Goal: Task Accomplishment & Management: Use online tool/utility

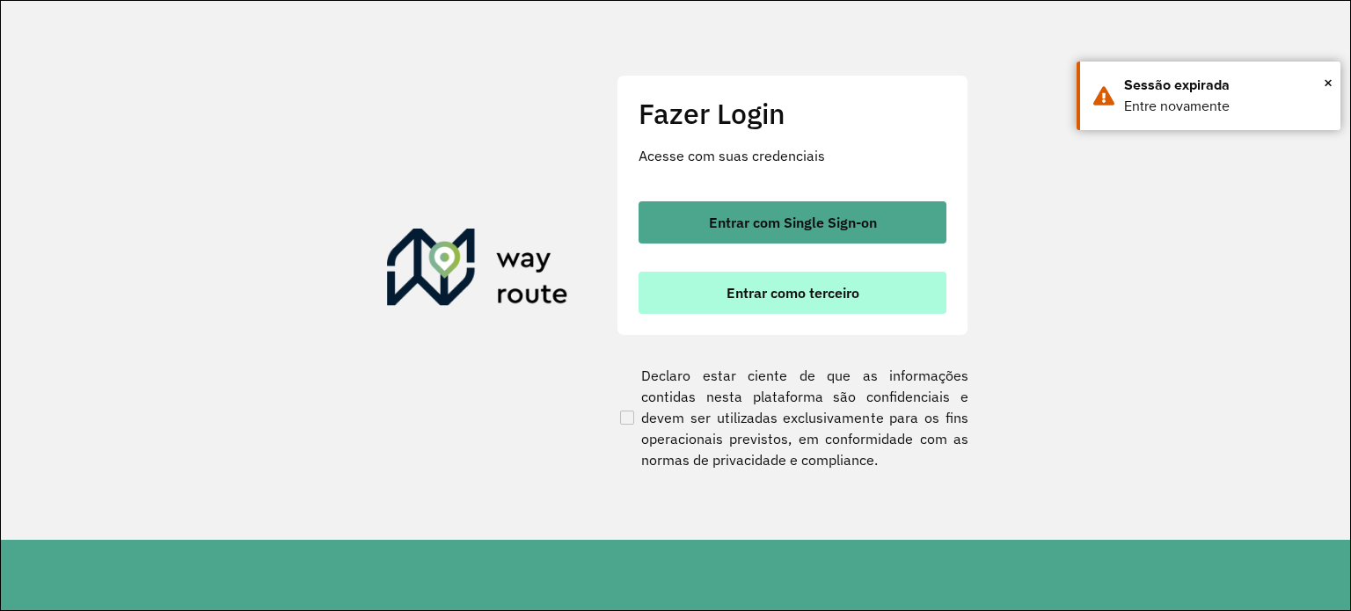
click at [710, 277] on button "Entrar como terceiro" at bounding box center [792, 293] width 308 height 42
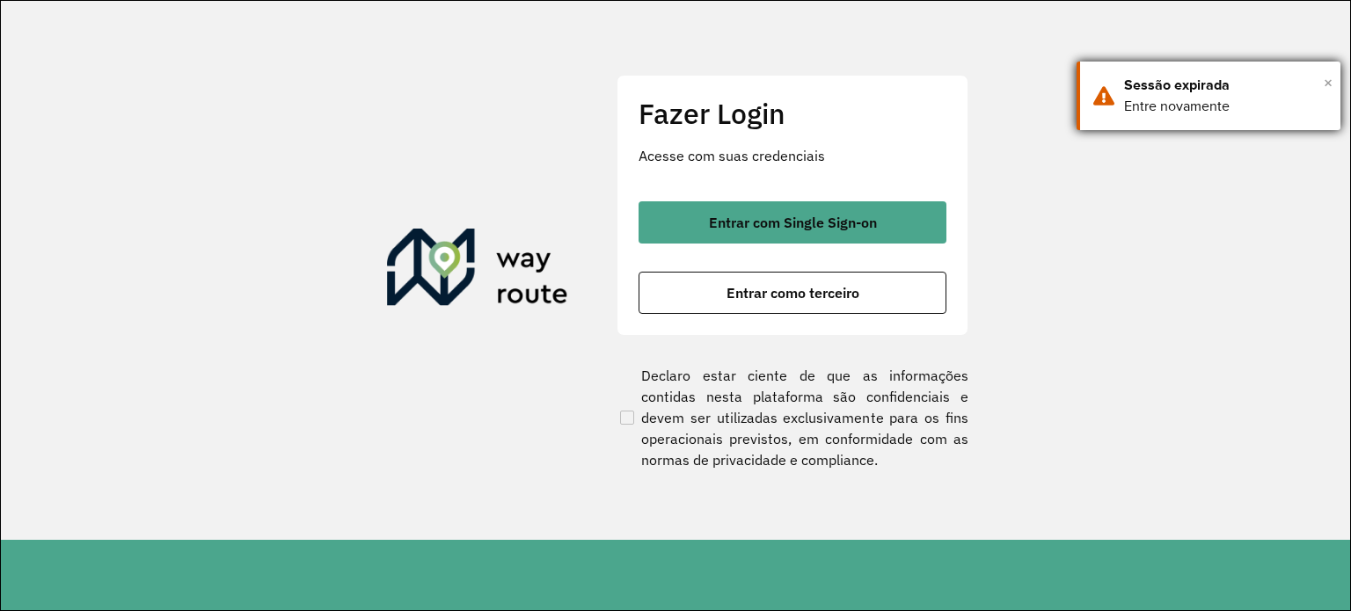
click at [1325, 81] on span "×" at bounding box center [1327, 82] width 9 height 26
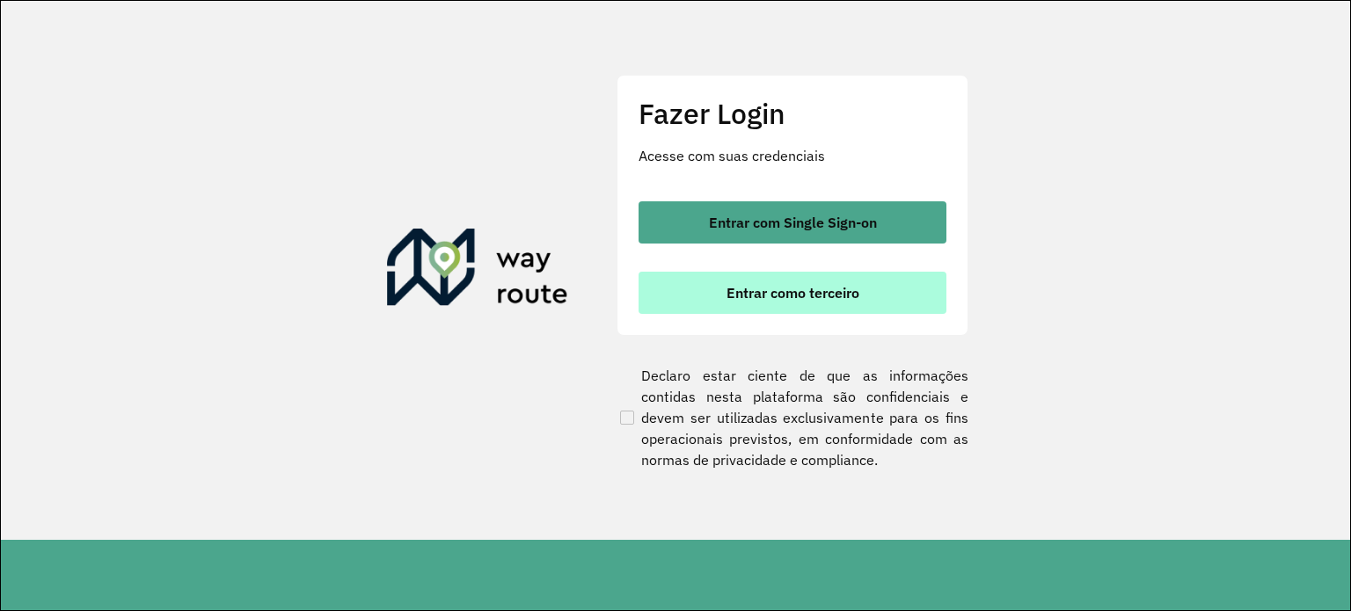
click at [806, 296] on span "Entrar como terceiro" at bounding box center [792, 293] width 133 height 14
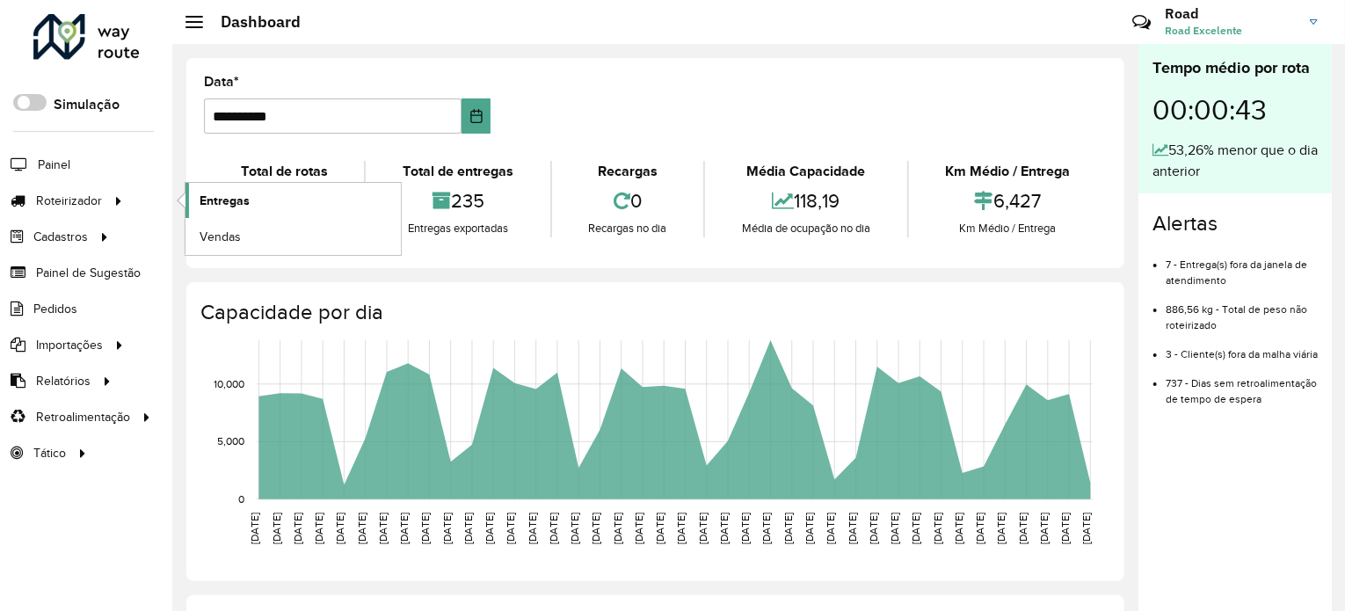
click at [235, 203] on span "Entregas" at bounding box center [225, 201] width 50 height 18
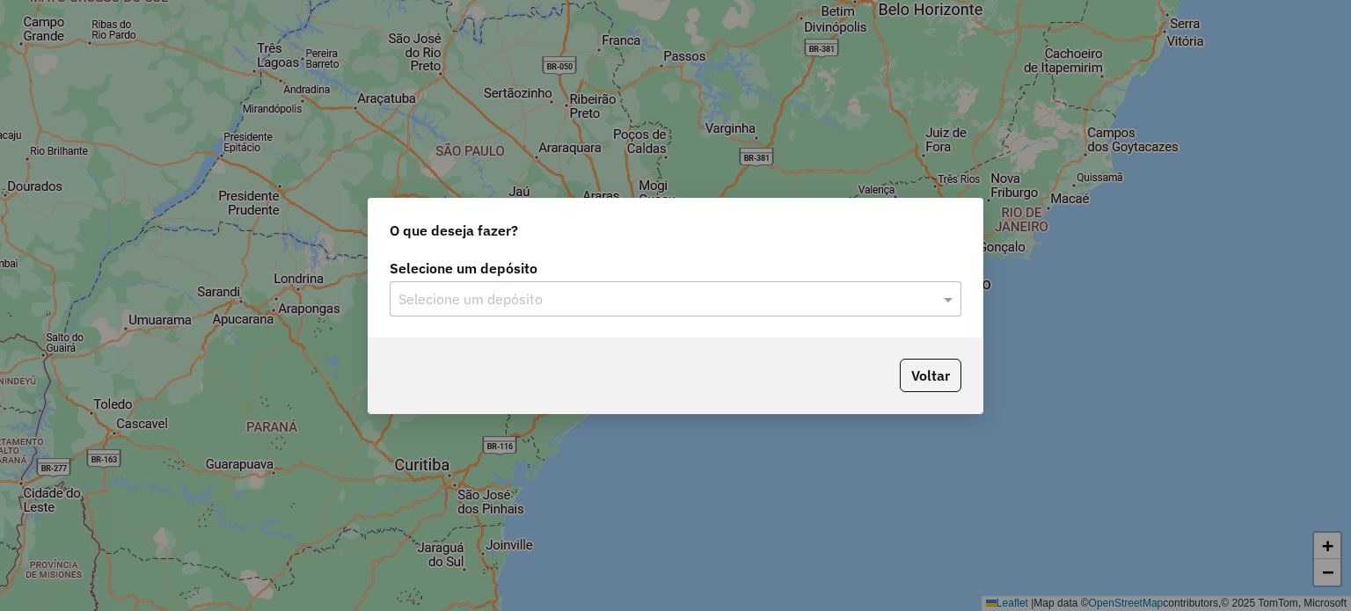
click at [601, 297] on input "text" at bounding box center [657, 299] width 519 height 21
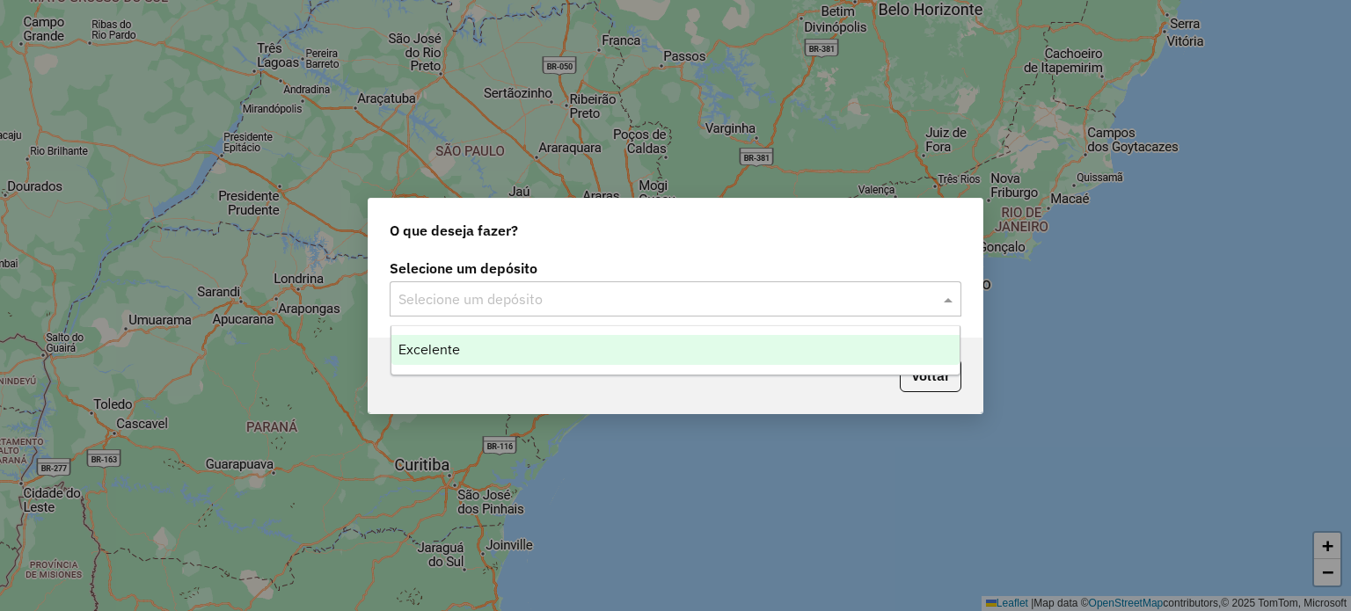
click at [501, 358] on div "Excelente" at bounding box center [675, 350] width 569 height 30
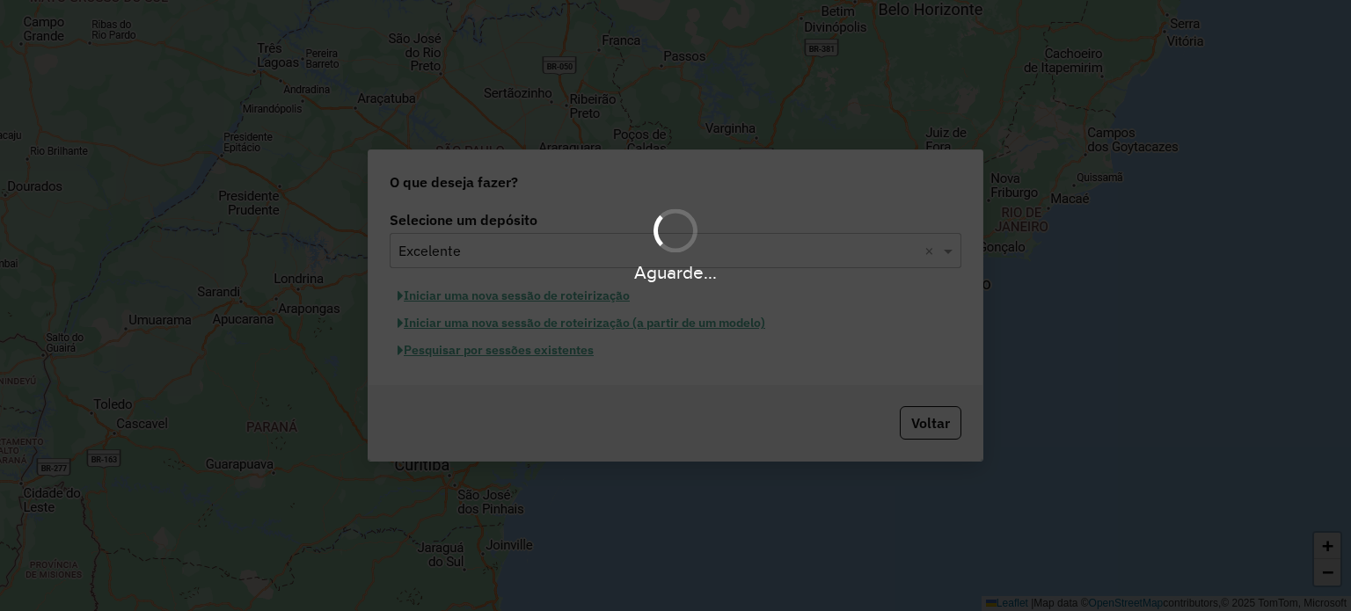
click at [471, 354] on div "Aguarde..." at bounding box center [675, 305] width 1351 height 611
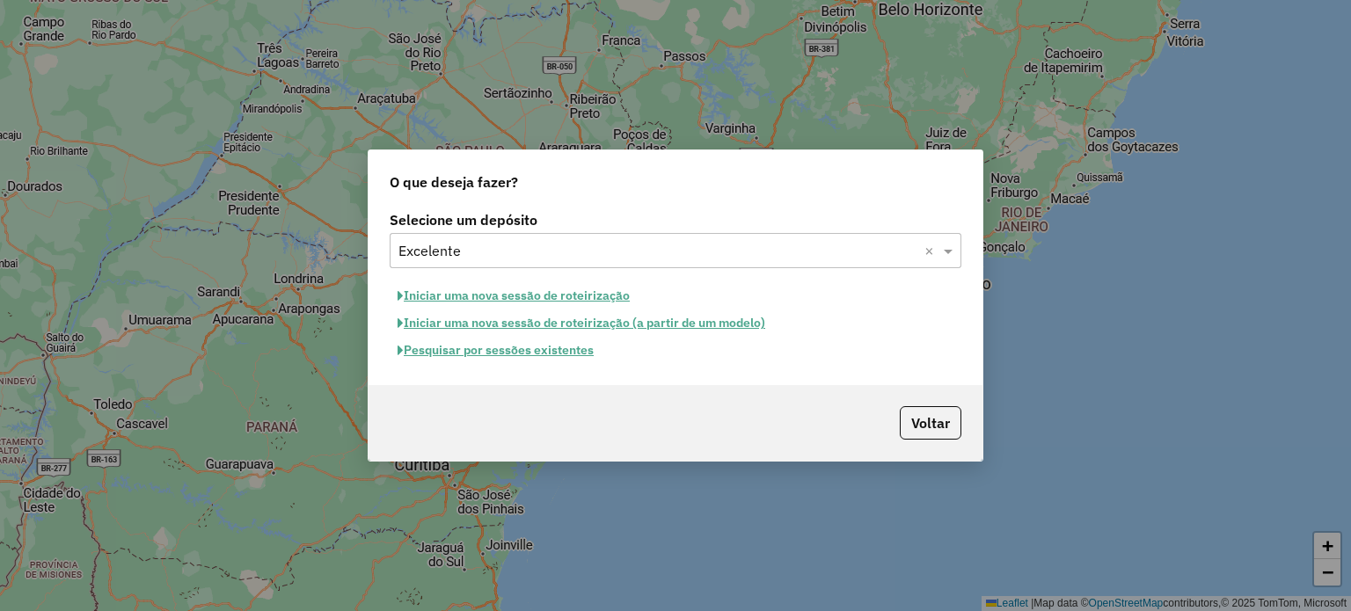
click at [478, 351] on button "Pesquisar por sessões existentes" at bounding box center [496, 350] width 212 height 27
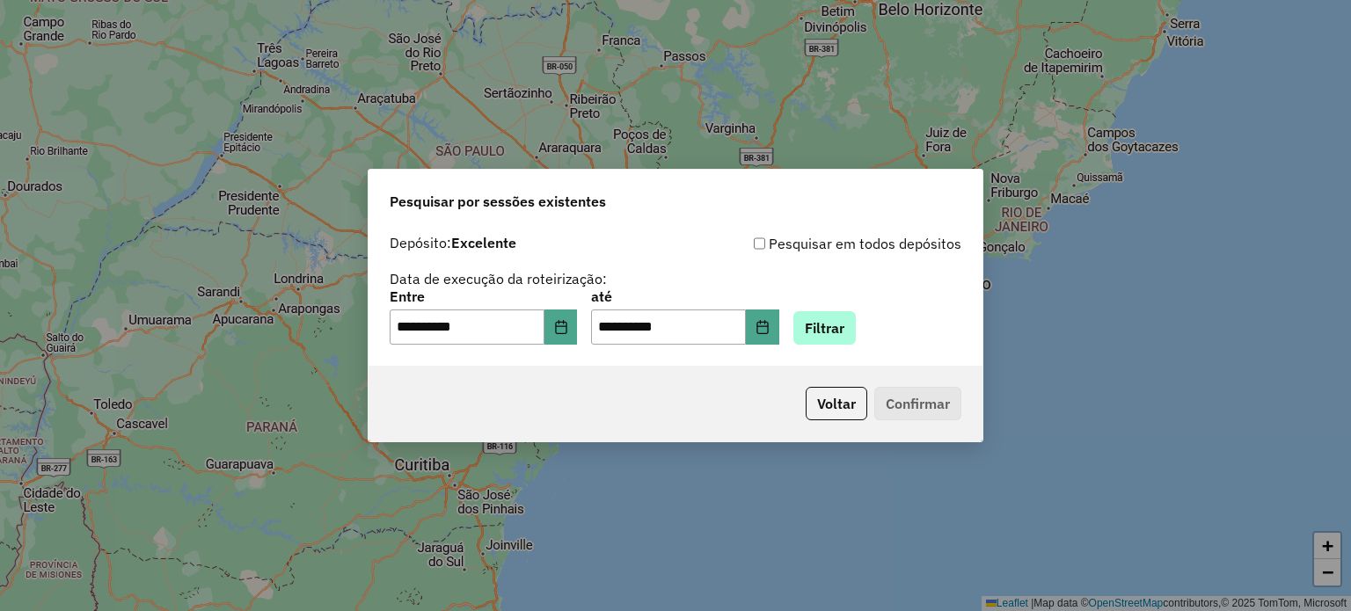
click at [907, 335] on div "**********" at bounding box center [676, 317] width 572 height 55
click at [830, 331] on button "Filtrar" at bounding box center [824, 327] width 62 height 33
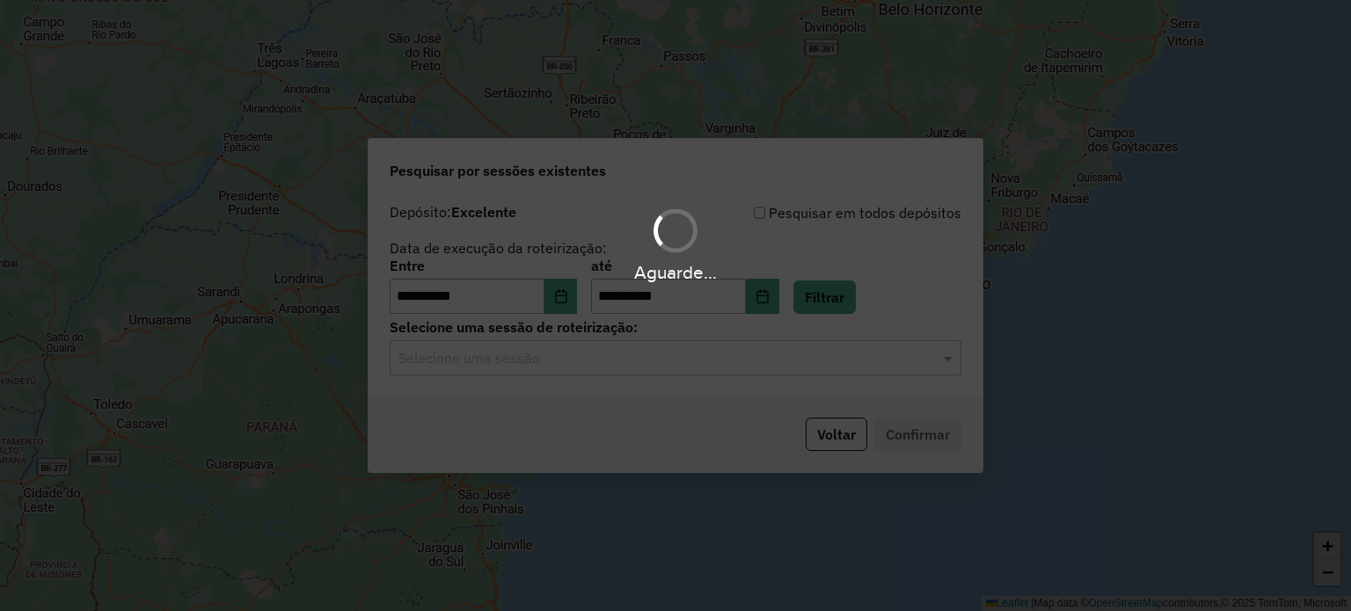
click at [579, 363] on div "Aguarde..." at bounding box center [675, 305] width 1351 height 611
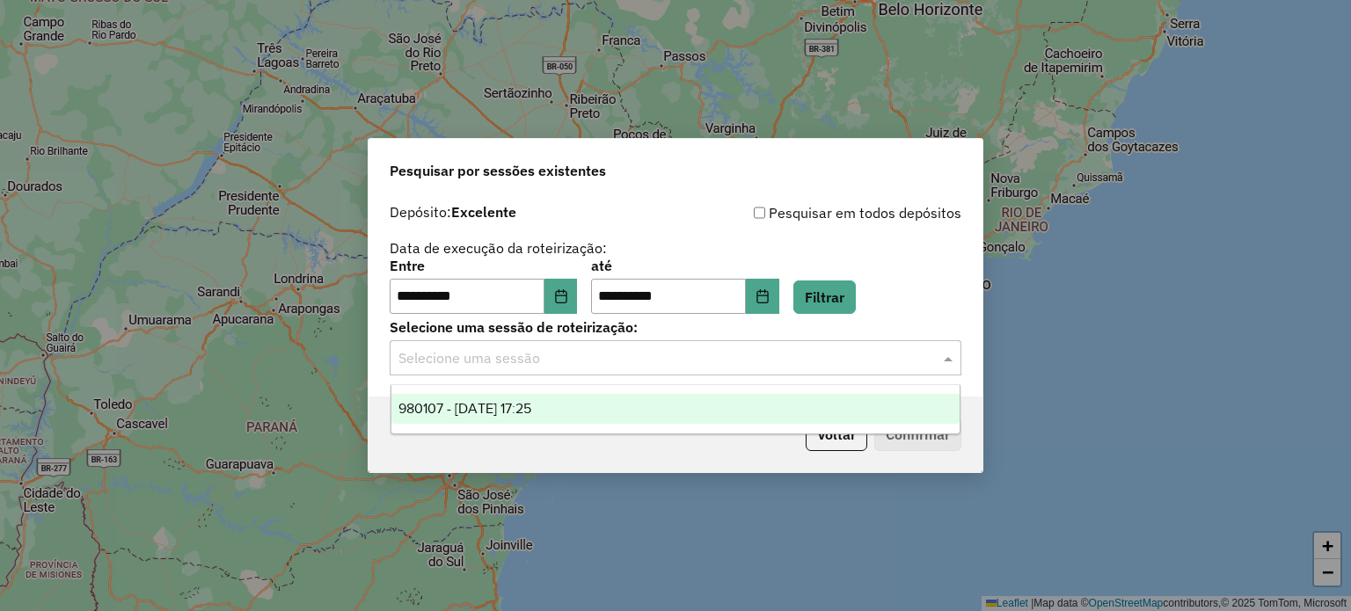
click at [487, 369] on div "Selecione uma sessão" at bounding box center [676, 357] width 572 height 35
click at [508, 423] on div "980107 - 16/08/2025 17:25" at bounding box center [675, 409] width 569 height 30
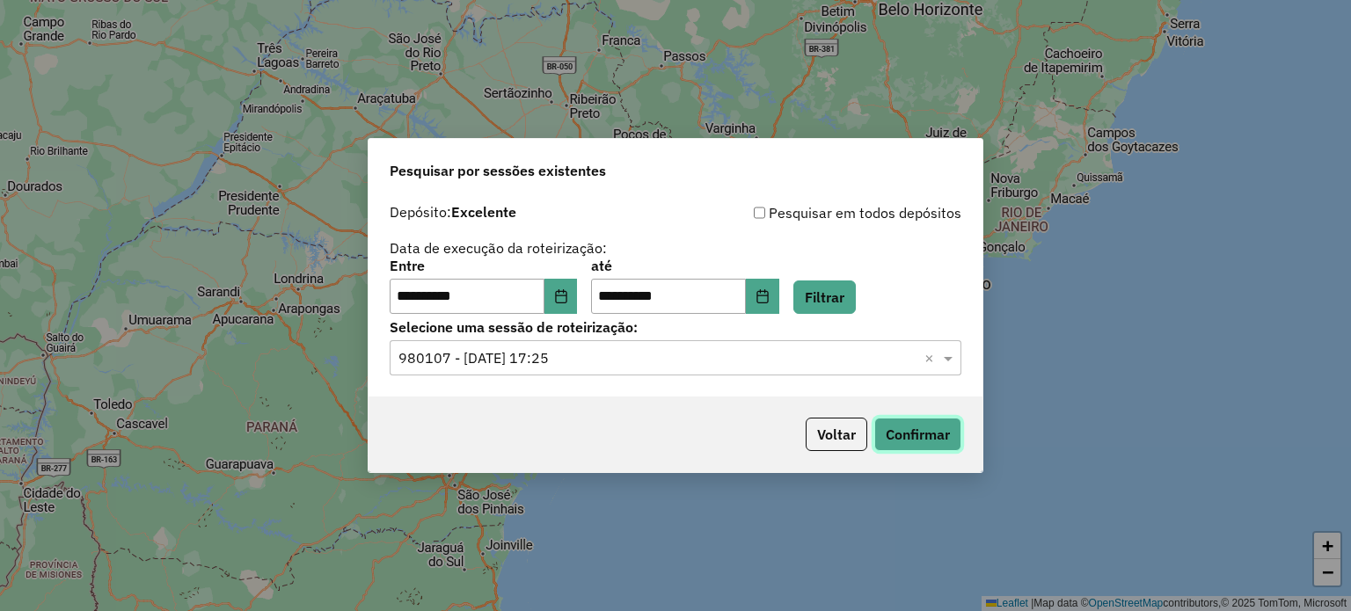
click at [960, 428] on button "Confirmar" at bounding box center [917, 434] width 87 height 33
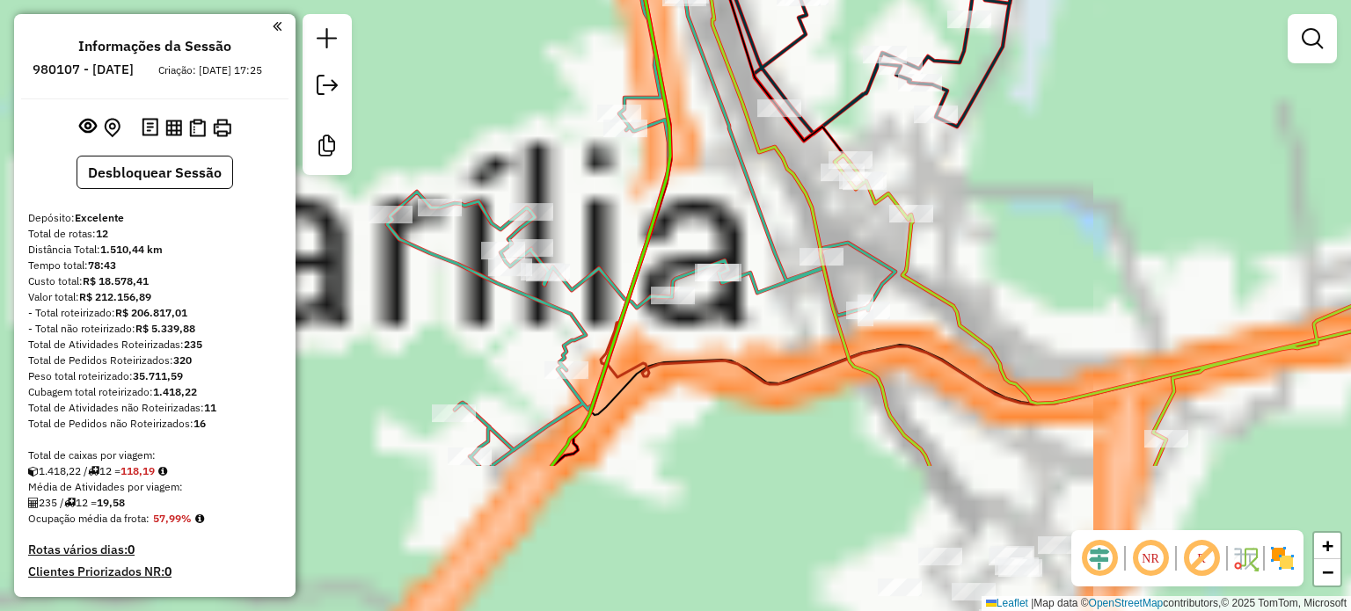
drag, startPoint x: 693, startPoint y: 339, endPoint x: 686, endPoint y: 143, distance: 195.3
click at [686, 143] on div "Janela de atendimento Grade de atendimento Capacidade Transportadoras Veículos …" at bounding box center [675, 305] width 1351 height 611
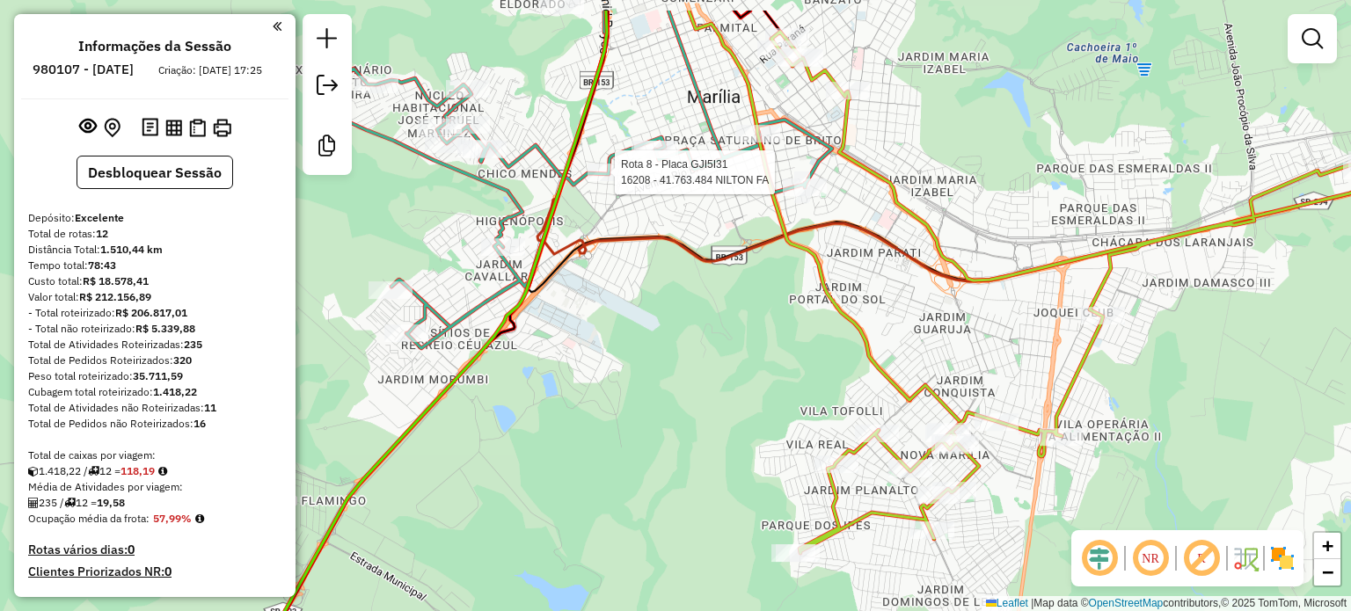
drag, startPoint x: 1032, startPoint y: 143, endPoint x: 686, endPoint y: 337, distance: 396.8
click at [686, 337] on div "Rota 8 - Placa GJI5I31 16208 - 41.763.484 NILTON FA Janela de atendimento Grade…" at bounding box center [675, 305] width 1351 height 611
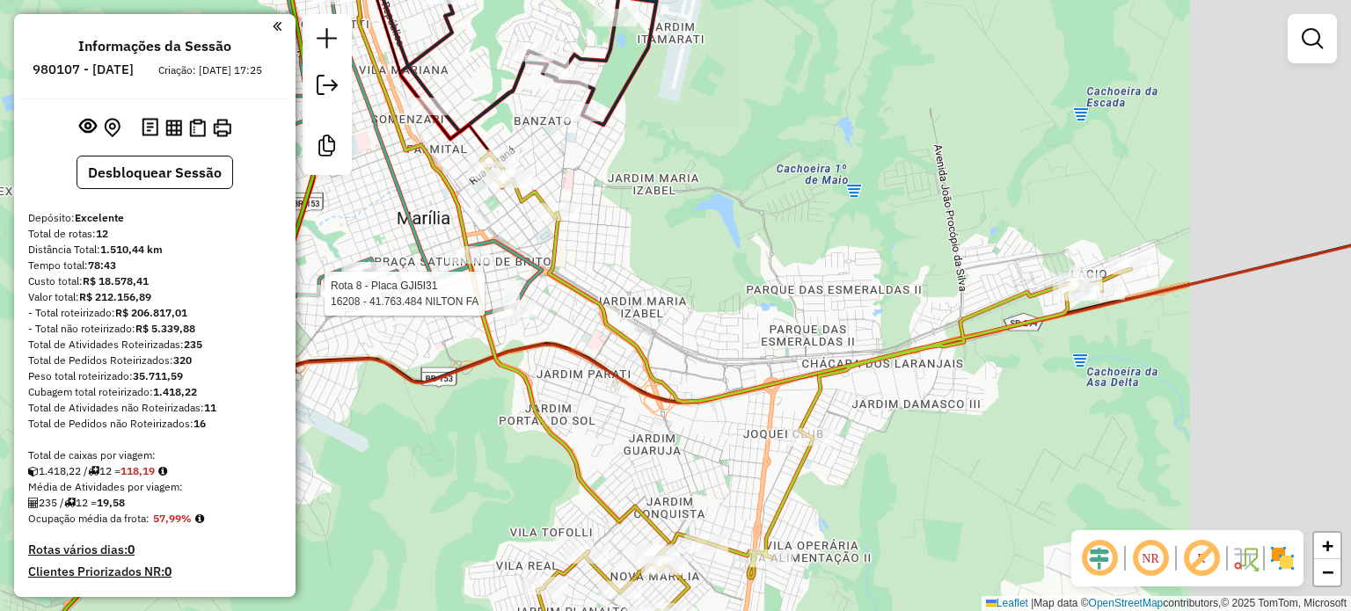
click at [696, 237] on div "Rota 8 - Placa GJI5I31 16208 - 41.763.484 NILTON FA Janela de atendimento Grade…" at bounding box center [675, 305] width 1351 height 611
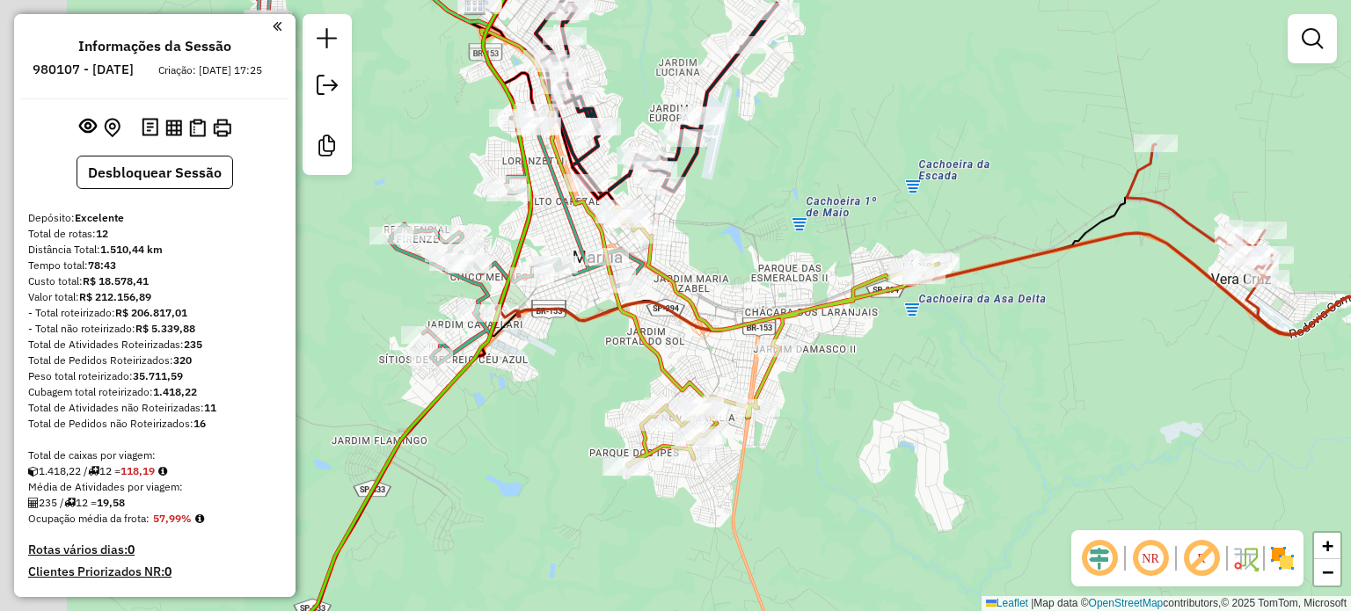
drag, startPoint x: 480, startPoint y: 361, endPoint x: 605, endPoint y: 350, distance: 125.4
click at [605, 350] on div "Janela de atendimento Grade de atendimento Capacidade Transportadoras Veículos …" at bounding box center [675, 305] width 1351 height 611
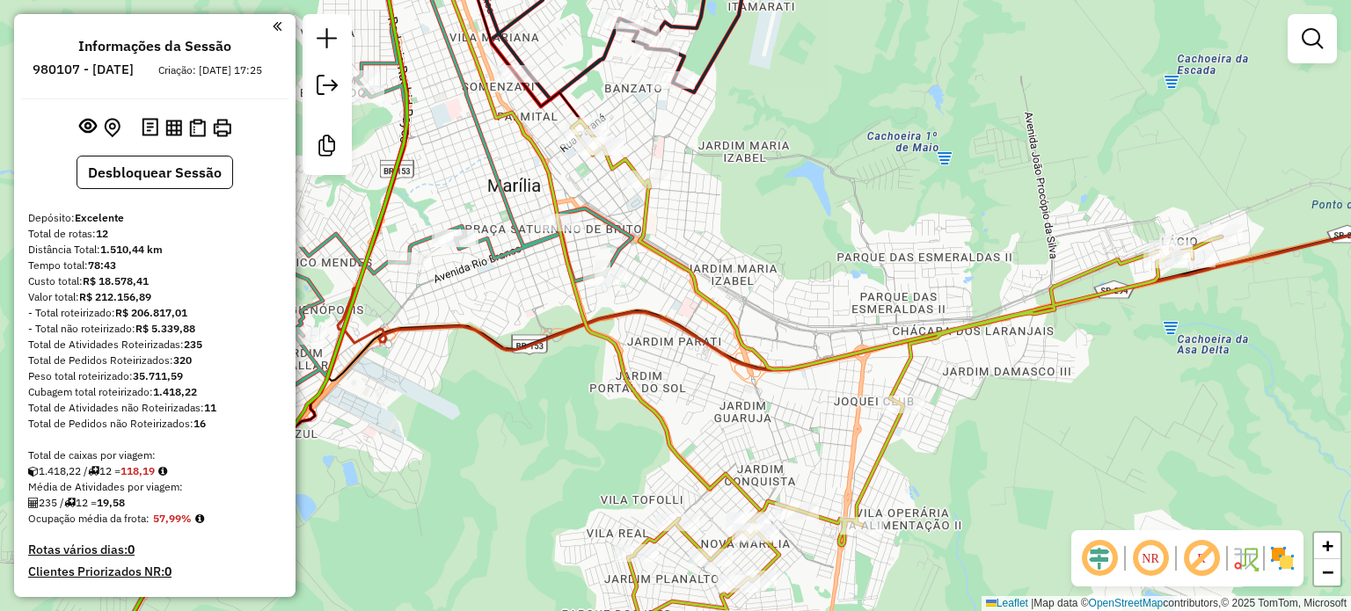
click at [692, 302] on div "Janela de atendimento Grade de atendimento Capacidade Transportadoras Veículos …" at bounding box center [675, 305] width 1351 height 611
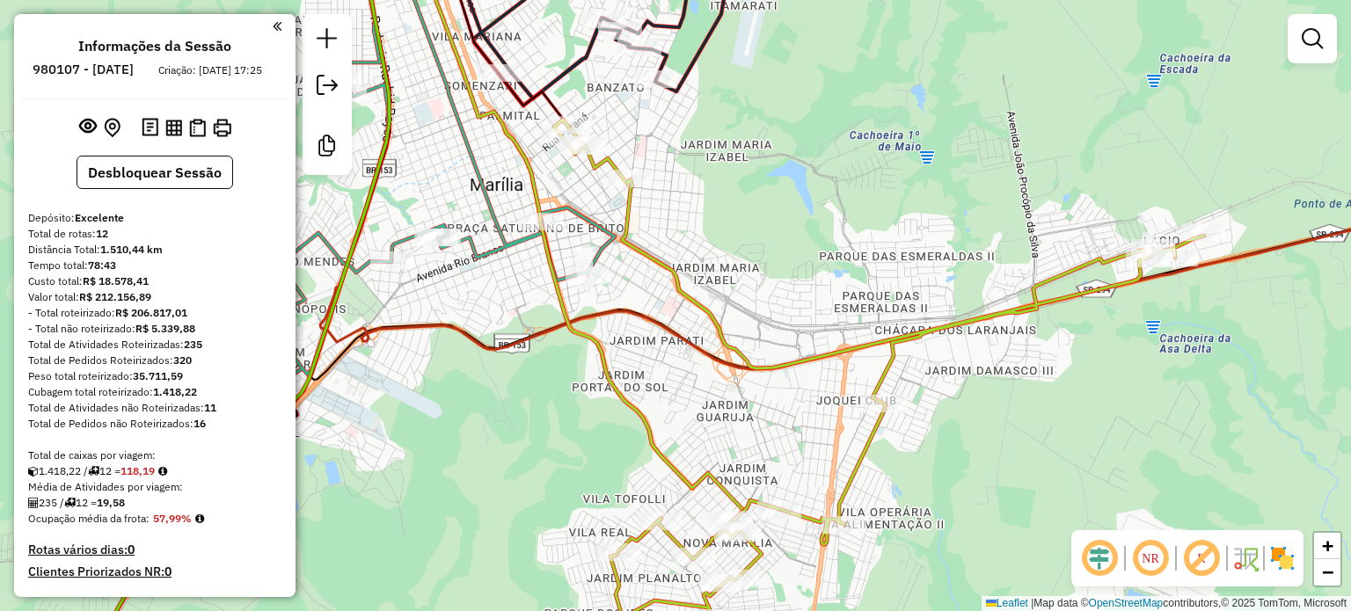
drag, startPoint x: 688, startPoint y: 295, endPoint x: 670, endPoint y: 295, distance: 18.5
click at [670, 295] on icon at bounding box center [879, 380] width 650 height 521
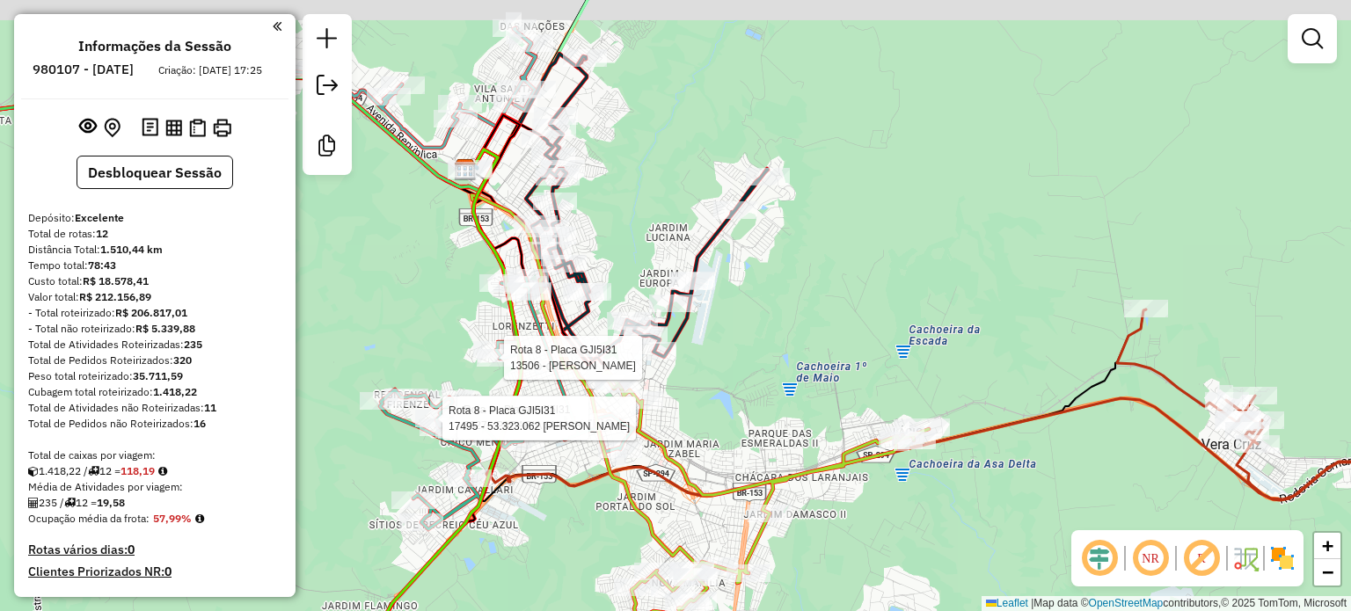
drag, startPoint x: 543, startPoint y: 212, endPoint x: 499, endPoint y: 267, distance: 70.7
click at [499, 275] on icon at bounding box center [421, 440] width 200 height 582
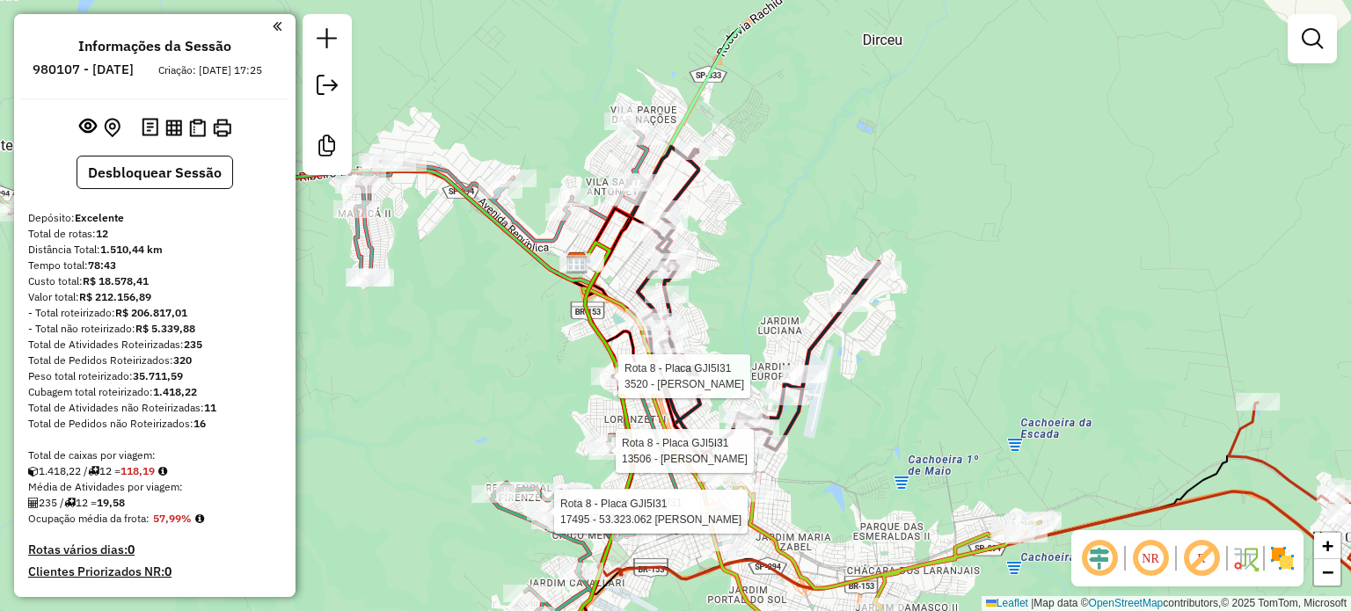
drag, startPoint x: 517, startPoint y: 82, endPoint x: 629, endPoint y: 169, distance: 141.6
click at [629, 169] on icon at bounding box center [328, 202] width 637 height 163
click at [542, 178] on div "Rota 8 - Placa GJI5I31 2327 - PADARIA SUMAR Rota 8 - Placa GJI5I31 17495 - 53.3…" at bounding box center [675, 305] width 1351 height 611
